Goal: Navigation & Orientation: Find specific page/section

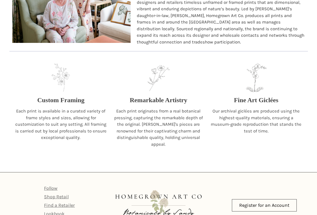
scroll to position [504, 0]
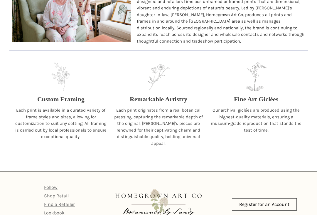
click at [272, 95] on p "Fine Art Giclées" at bounding box center [256, 99] width 45 height 10
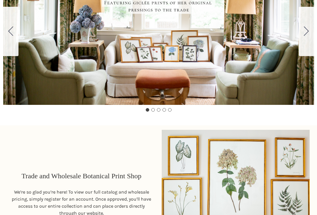
scroll to position [106, 0]
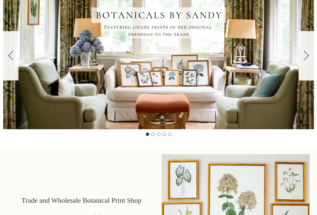
click at [305, 58] on icon "Go to slide 2" at bounding box center [306, 55] width 5 height 9
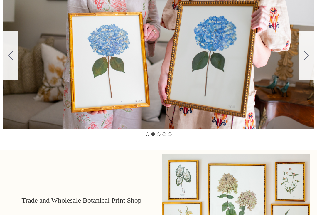
click at [307, 60] on icon "Go to slide 3" at bounding box center [306, 55] width 5 height 9
click at [308, 55] on icon "Go to slide 3" at bounding box center [306, 55] width 5 height 9
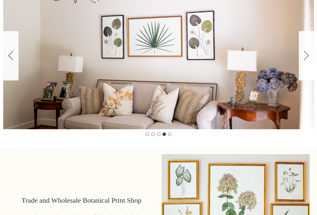
click at [11, 54] on icon "Go to slide 3" at bounding box center [10, 55] width 5 height 9
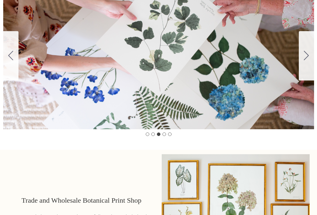
click at [306, 58] on icon "Go to slide 4" at bounding box center [306, 55] width 5 height 9
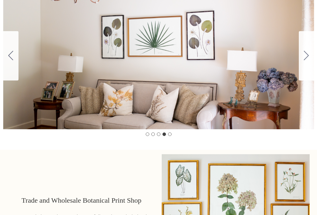
click at [308, 59] on icon "Go to slide 5" at bounding box center [306, 55] width 5 height 9
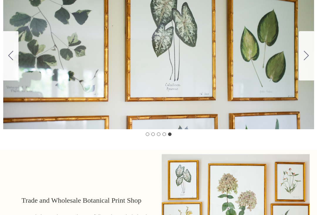
click at [308, 57] on icon "Go to slide 1" at bounding box center [306, 55] width 5 height 9
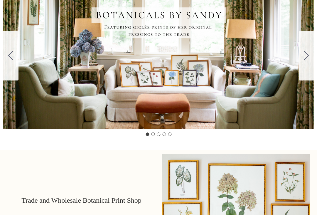
click at [306, 59] on icon "Go to slide 2" at bounding box center [306, 55] width 5 height 9
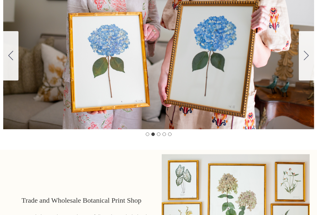
click at [310, 58] on button "Go to slide 3" at bounding box center [306, 55] width 15 height 49
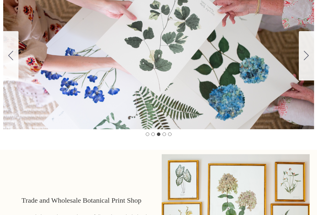
click at [311, 57] on button "Go to slide 4" at bounding box center [306, 55] width 15 height 49
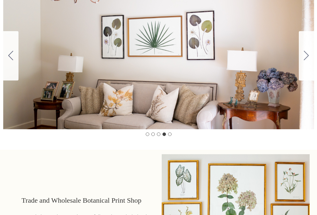
click at [310, 58] on button "Go to slide 5" at bounding box center [306, 55] width 15 height 49
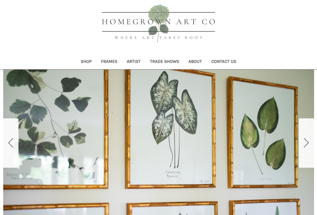
scroll to position [0, 0]
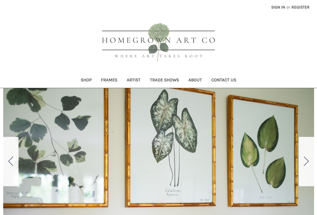
click at [173, 80] on link "Trade Shows" at bounding box center [164, 80] width 38 height 14
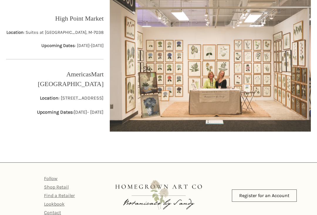
scroll to position [123, 0]
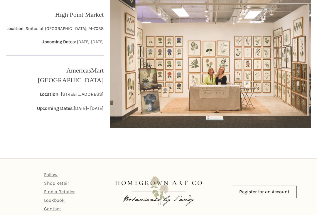
click at [68, 183] on link "Shop Retail" at bounding box center [56, 183] width 25 height 6
